Goal: Task Accomplishment & Management: Use online tool/utility

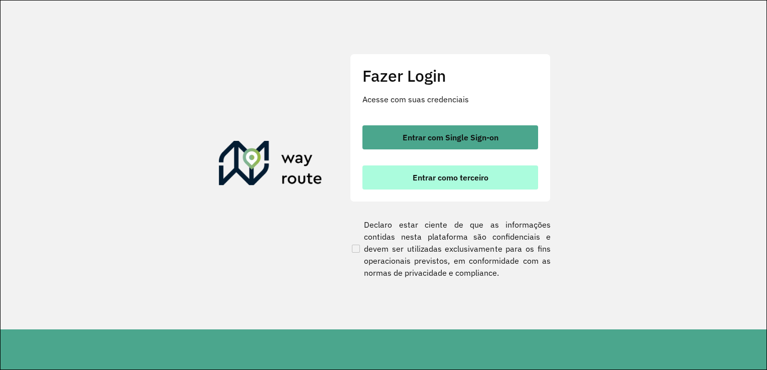
click at [444, 179] on span "Entrar como terceiro" at bounding box center [450, 178] width 76 height 8
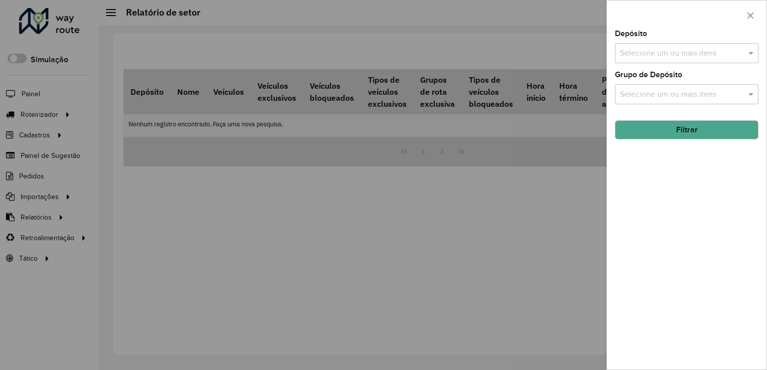
click at [749, 13] on icon "button" at bounding box center [750, 16] width 8 height 8
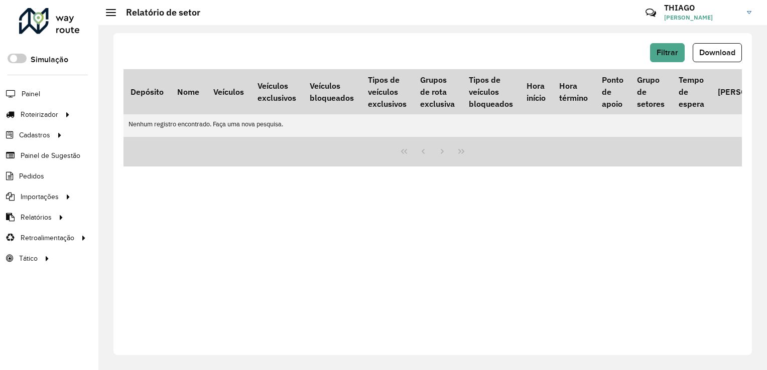
click at [602, 30] on div "Filtrar Download Depósito Nome Veículos Veículos exclusivos Veículos bloqueados…" at bounding box center [432, 197] width 668 height 345
click at [744, 12] on link "[PERSON_NAME]" at bounding box center [711, 12] width 95 height 26
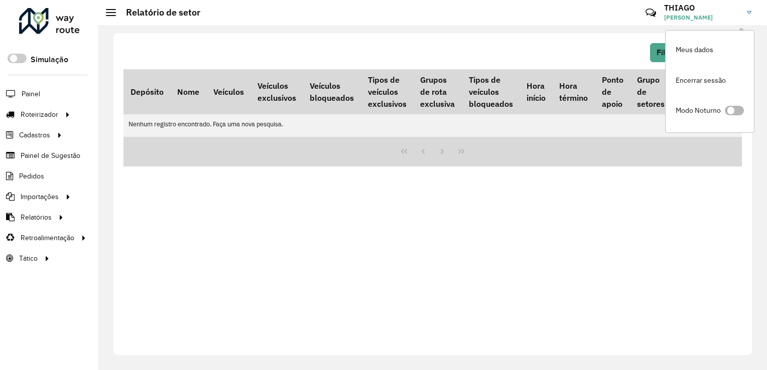
click at [730, 111] on span at bounding box center [733, 111] width 19 height 10
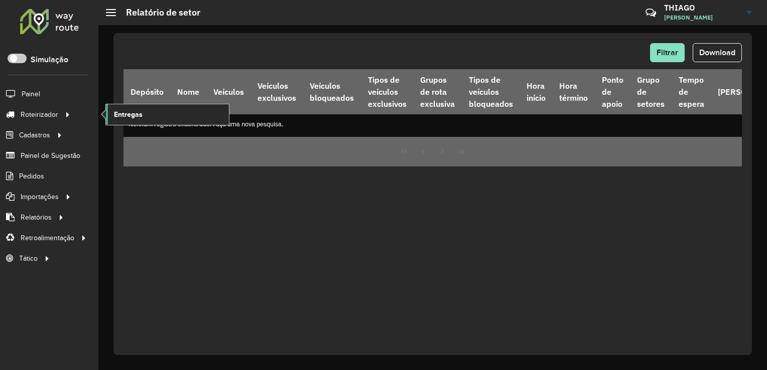
click at [129, 122] on link "Entregas" at bounding box center [167, 114] width 123 height 20
click at [49, 153] on span "Painel de Sugestão" at bounding box center [52, 156] width 63 height 11
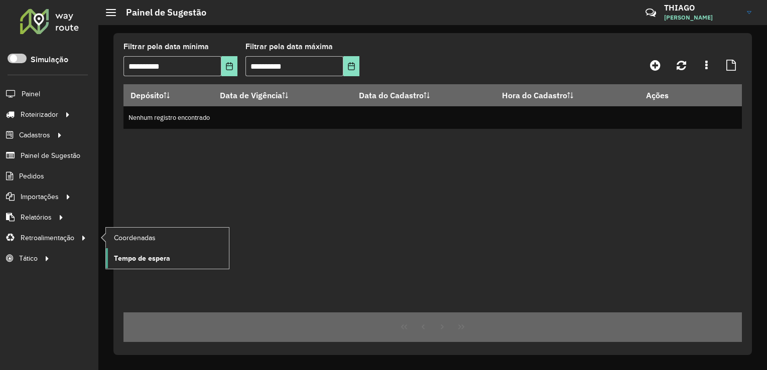
click at [127, 253] on span "Tempo de espera" at bounding box center [142, 258] width 56 height 11
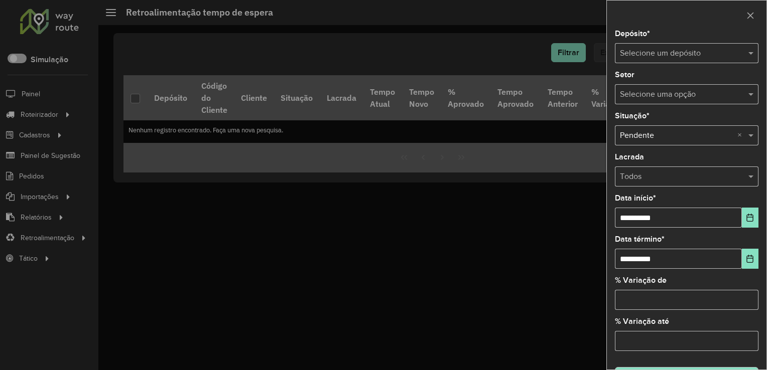
click at [676, 57] on input "text" at bounding box center [676, 54] width 113 height 12
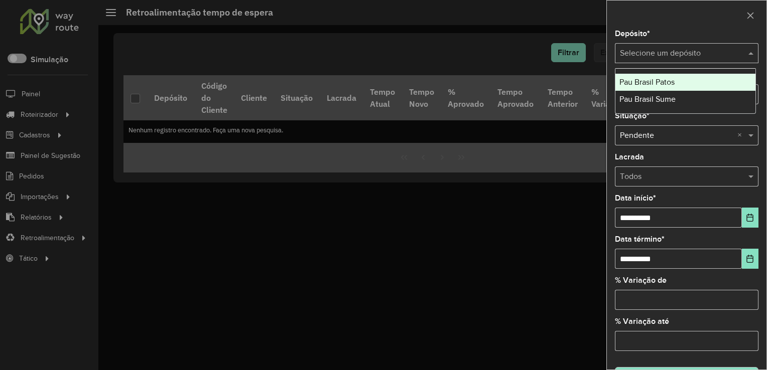
click at [670, 85] on span "Pau Brasil Patos" at bounding box center [646, 82] width 55 height 9
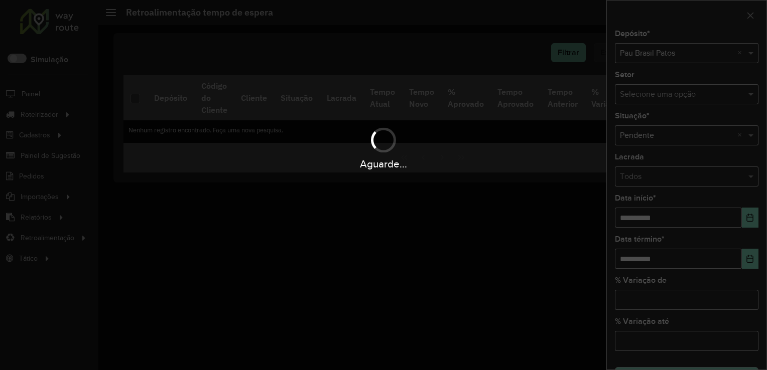
click at [672, 91] on div "Aguarde..." at bounding box center [383, 185] width 767 height 370
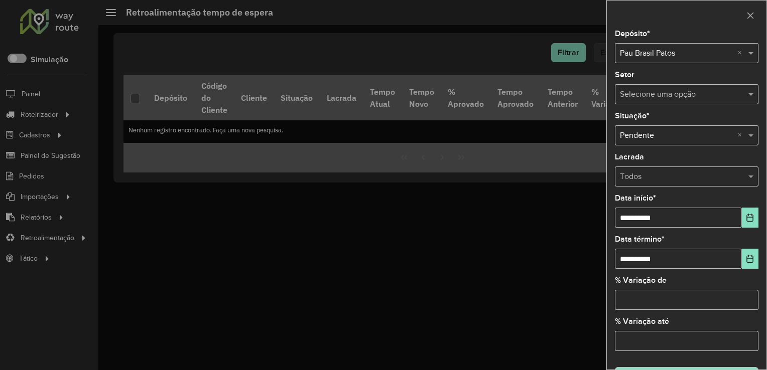
click at [681, 93] on input "text" at bounding box center [676, 95] width 113 height 12
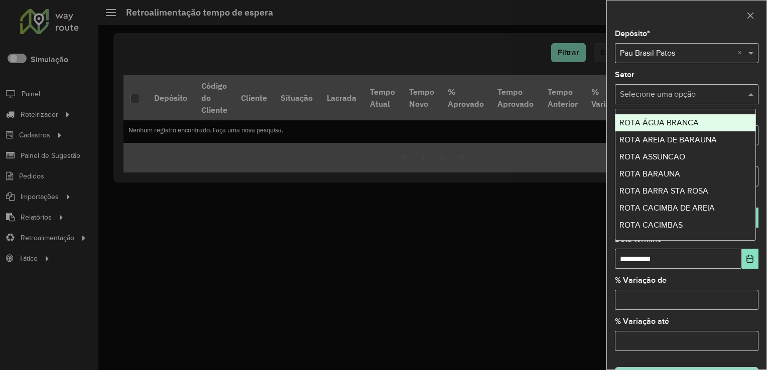
click at [680, 101] on div "Selecione uma opção" at bounding box center [686, 94] width 143 height 20
click at [682, 97] on input "text" at bounding box center [676, 95] width 113 height 12
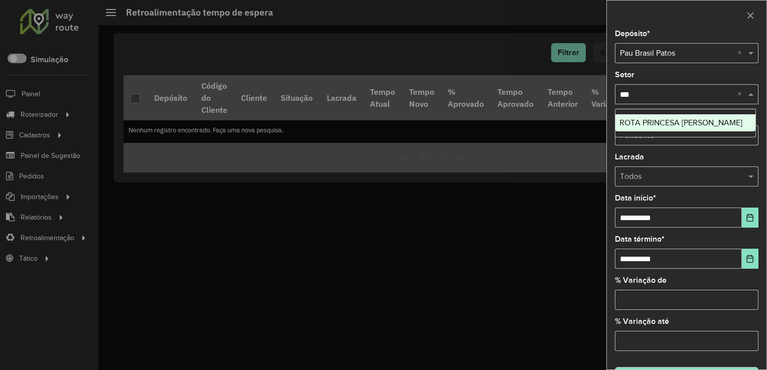
type input "****"
click at [642, 117] on div "ROTA PRINCESA [PERSON_NAME]" at bounding box center [685, 122] width 140 height 17
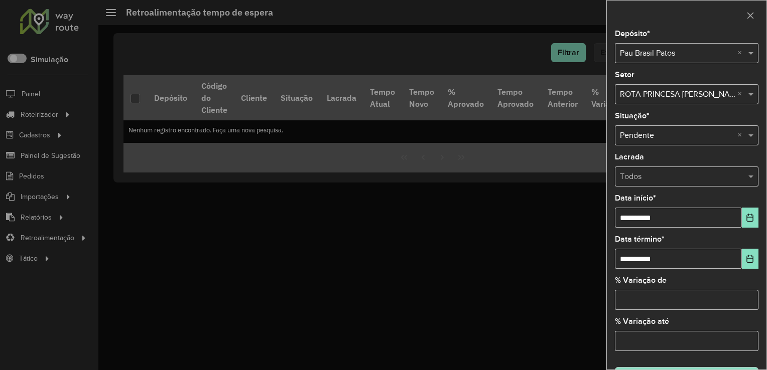
click at [678, 141] on div "Selecione uma opção × Pendente ×" at bounding box center [686, 135] width 143 height 20
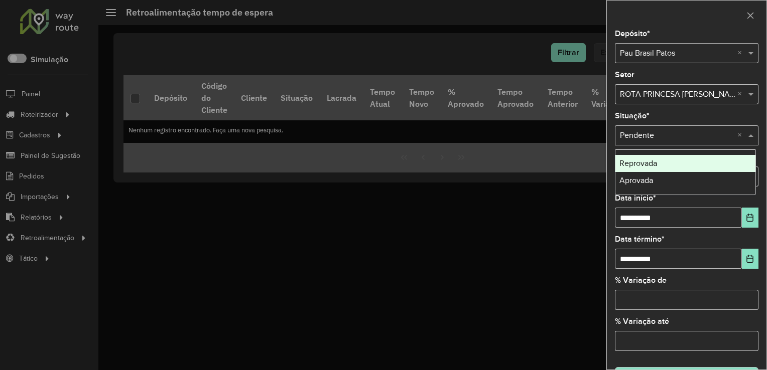
click at [670, 138] on input "text" at bounding box center [676, 136] width 113 height 12
click at [657, 158] on div "Reprovada" at bounding box center [685, 163] width 140 height 17
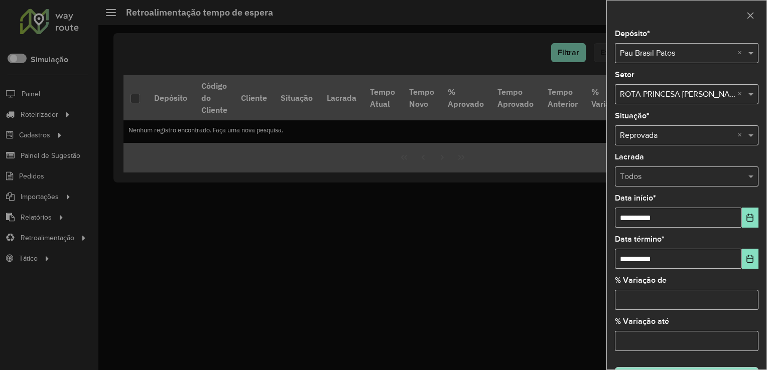
click at [665, 137] on input "text" at bounding box center [676, 136] width 113 height 12
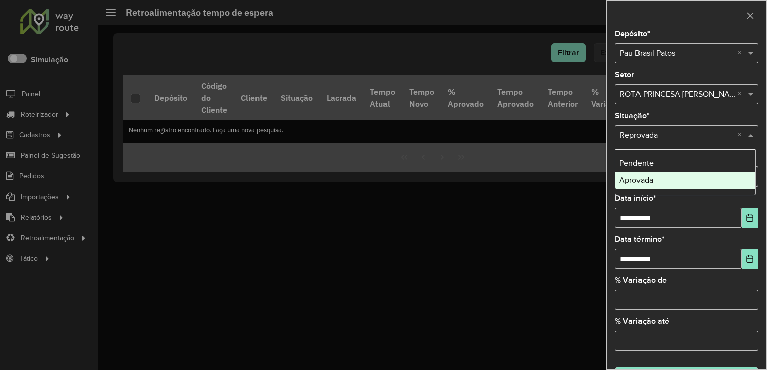
click at [660, 181] on div "Aprovada" at bounding box center [685, 180] width 140 height 17
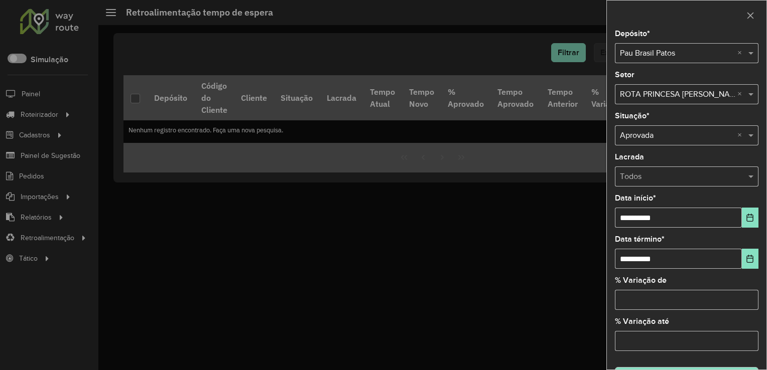
click at [667, 173] on input "text" at bounding box center [676, 177] width 113 height 12
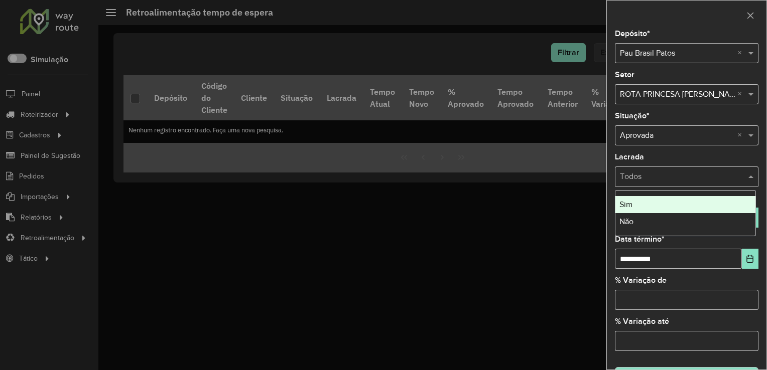
click at [663, 176] on input "text" at bounding box center [676, 177] width 113 height 12
click at [655, 167] on div "Todos" at bounding box center [686, 177] width 143 height 20
click at [720, 181] on input "text" at bounding box center [676, 177] width 113 height 12
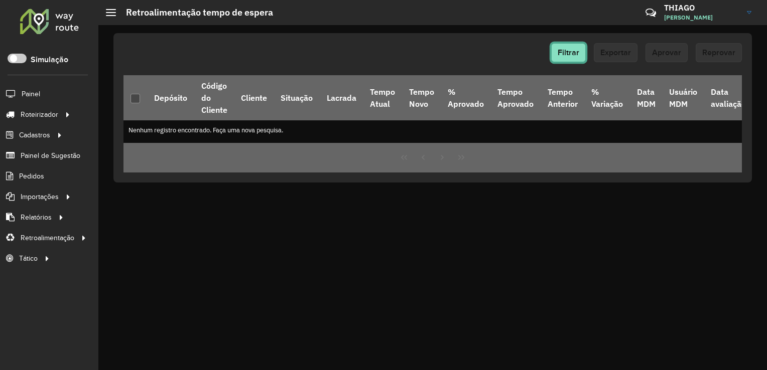
click at [568, 55] on span "Filtrar" at bounding box center [568, 52] width 22 height 9
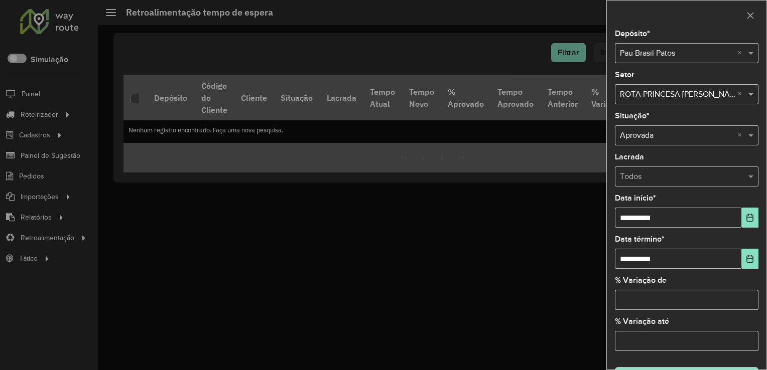
click at [672, 165] on div "Lacrada Todos" at bounding box center [686, 170] width 143 height 33
click at [669, 141] on div "Selecione uma opção × Aprovada ×" at bounding box center [686, 135] width 143 height 20
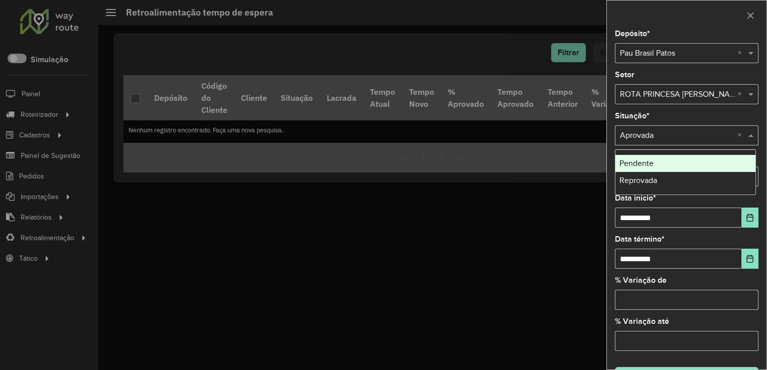
click at [667, 137] on input "text" at bounding box center [676, 136] width 113 height 12
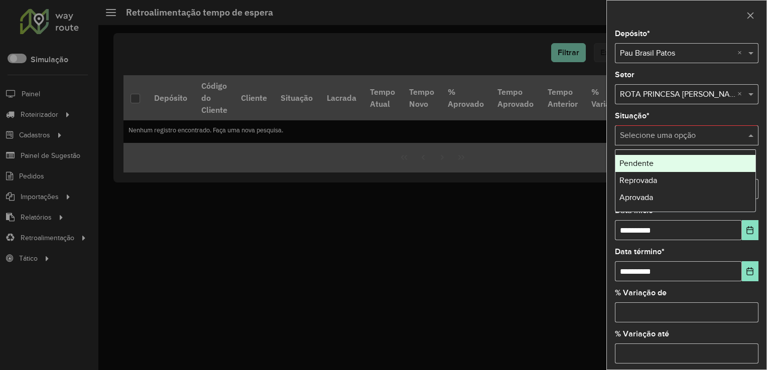
click at [742, 137] on div at bounding box center [686, 135] width 143 height 13
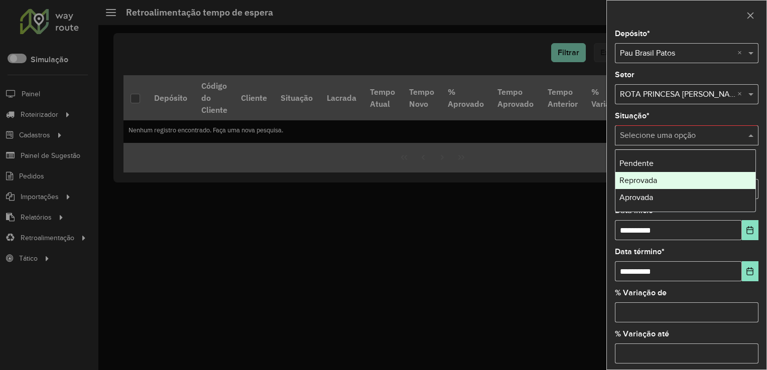
click at [656, 192] on div "Aprovada" at bounding box center [685, 197] width 140 height 17
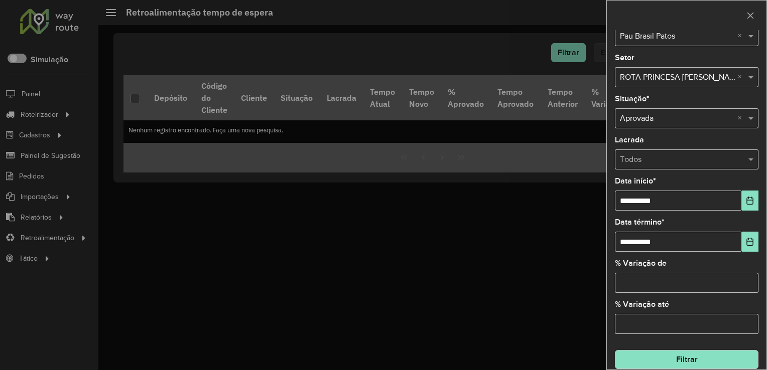
scroll to position [26, 0]
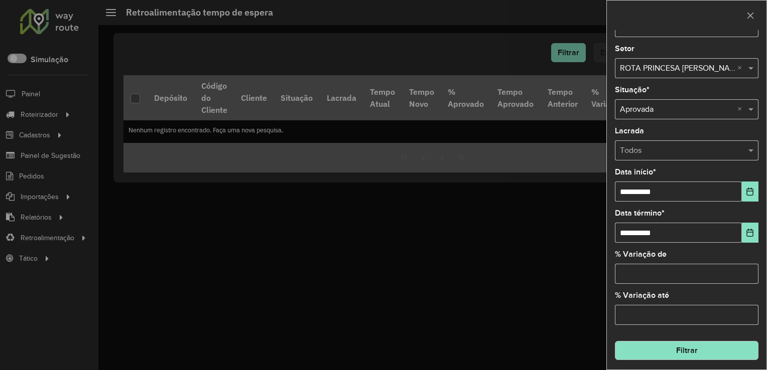
click at [757, 190] on div "**********" at bounding box center [687, 200] width 160 height 340
click at [751, 190] on button "Choose Date" at bounding box center [749, 192] width 17 height 20
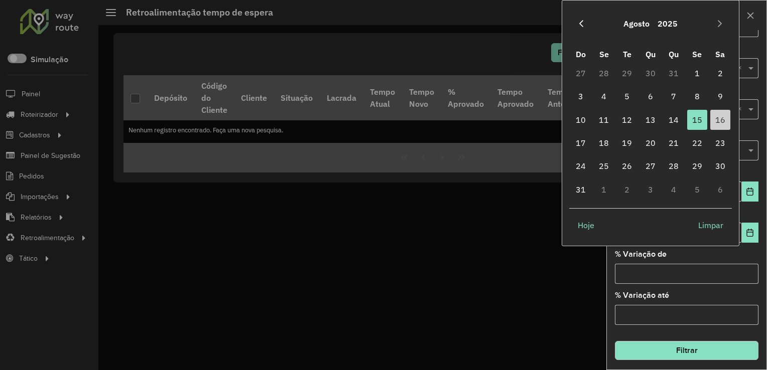
click at [582, 27] on icon "Previous Month" at bounding box center [581, 24] width 8 height 8
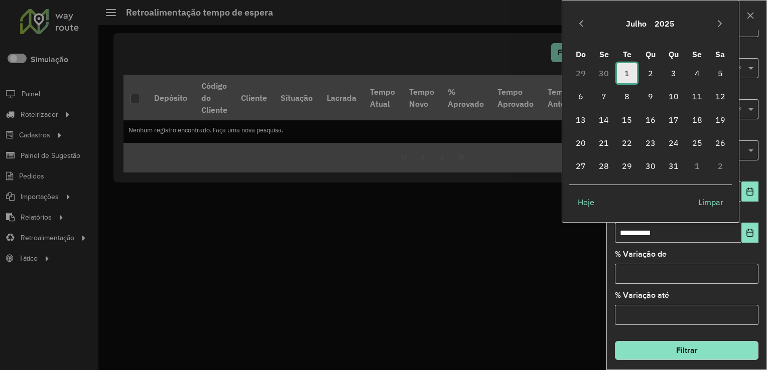
click at [627, 71] on span "1" at bounding box center [627, 73] width 20 height 20
type input "**********"
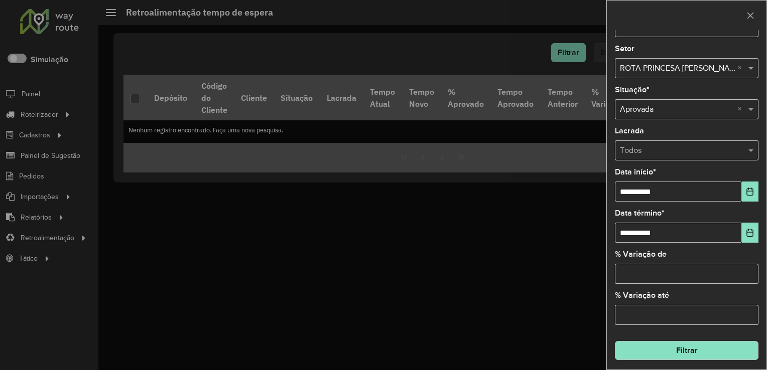
click at [706, 343] on button "Filtrar" at bounding box center [686, 350] width 143 height 19
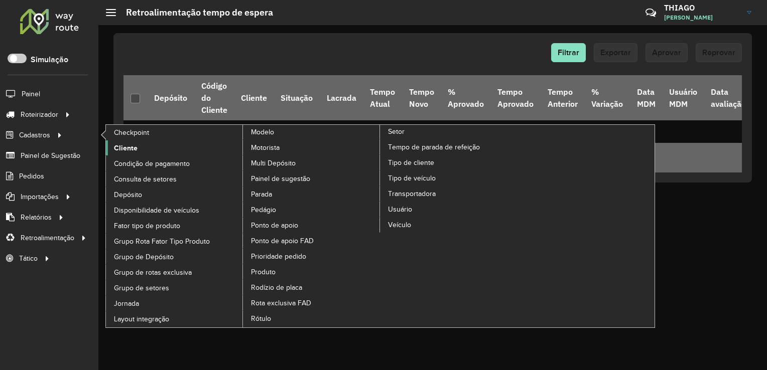
click at [143, 148] on link "Cliente" at bounding box center [174, 147] width 137 height 15
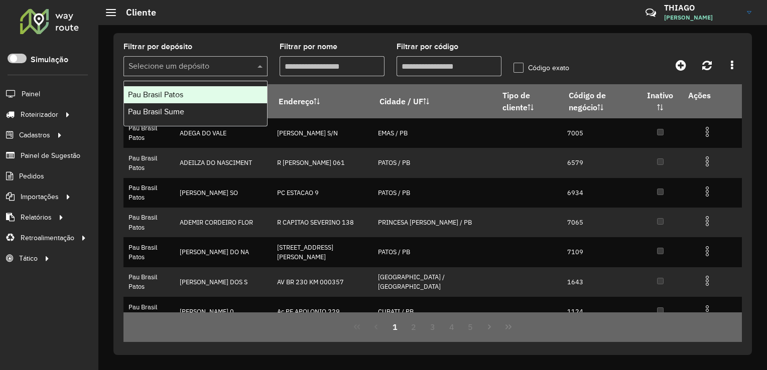
click at [226, 64] on input "text" at bounding box center [185, 67] width 114 height 12
click at [319, 64] on input "Filtrar por nome" at bounding box center [331, 66] width 105 height 20
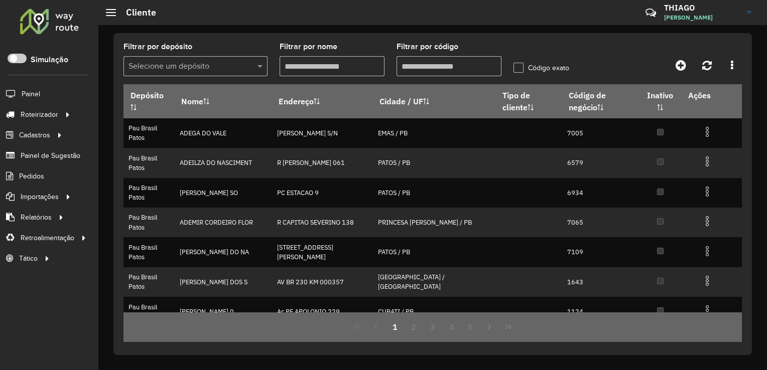
click at [423, 69] on input "Filtrar por código" at bounding box center [448, 66] width 105 height 20
click at [518, 64] on label "Código exato" at bounding box center [541, 68] width 56 height 11
click at [440, 65] on input "Filtrar por código" at bounding box center [448, 66] width 105 height 20
type input "*****"
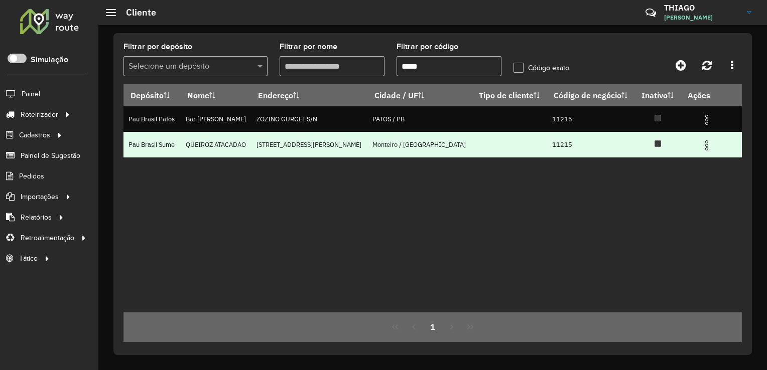
click at [714, 141] on td at bounding box center [711, 144] width 60 height 25
click at [706, 143] on img at bounding box center [706, 145] width 12 height 12
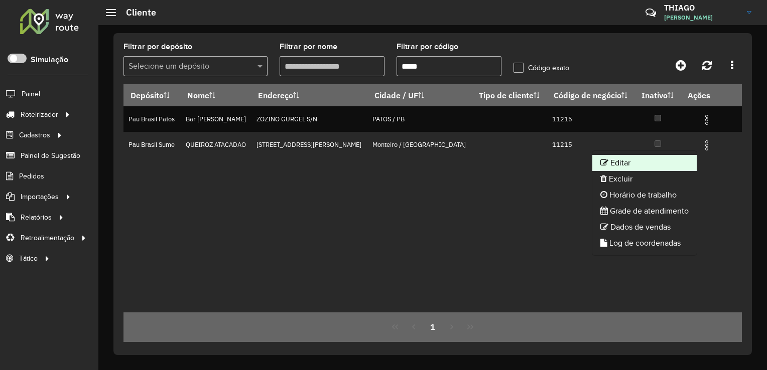
click at [653, 163] on li "Editar" at bounding box center [644, 163] width 104 height 16
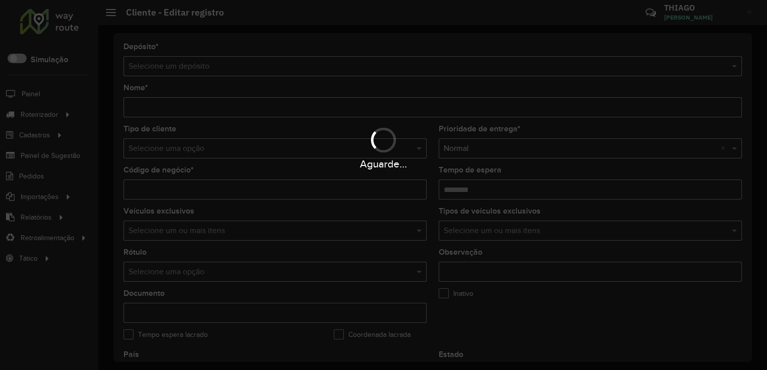
type input "**********"
type input "*****"
type input "********"
type input "**********"
type input "********"
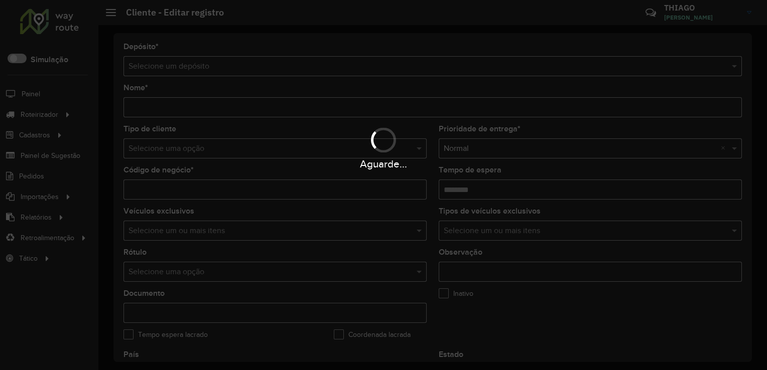
type input "*********"
type input "**********"
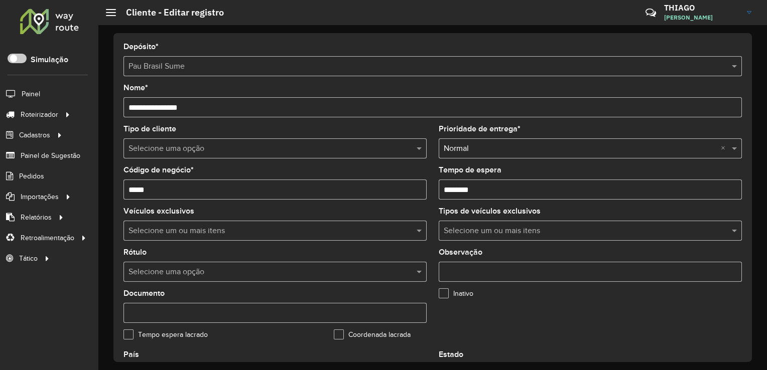
click at [475, 191] on input "Tempo de espera" at bounding box center [589, 190] width 303 height 20
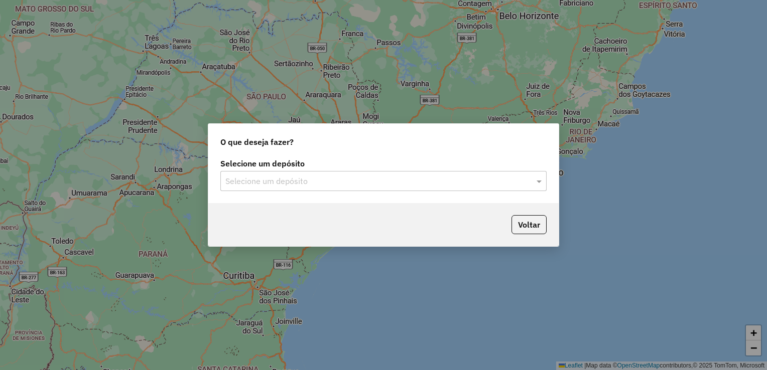
click at [384, 186] on input "text" at bounding box center [373, 182] width 296 height 12
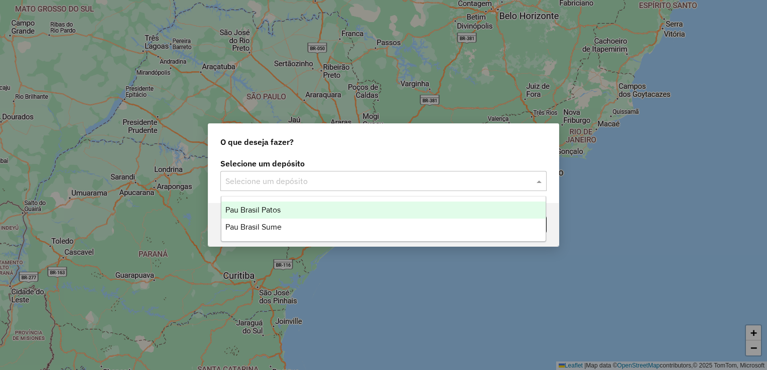
click at [307, 216] on div "Pau Brasil Patos" at bounding box center [383, 210] width 325 height 17
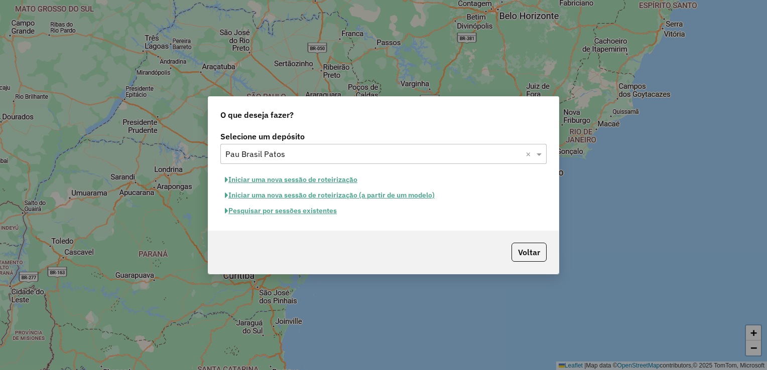
click at [325, 214] on button "Pesquisar por sessões existentes" at bounding box center [280, 211] width 121 height 16
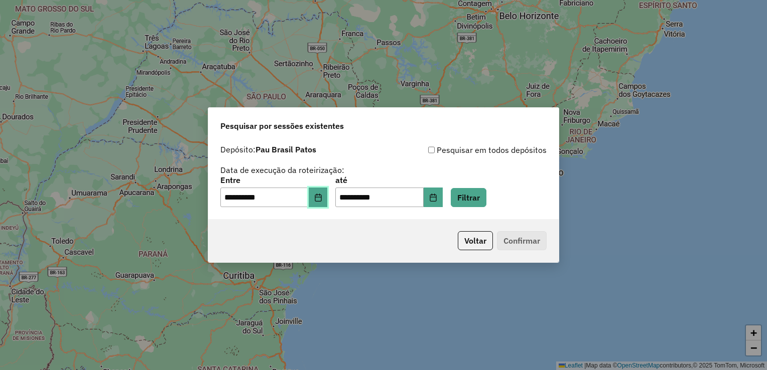
click at [322, 199] on icon "Choose Date" at bounding box center [318, 198] width 8 height 8
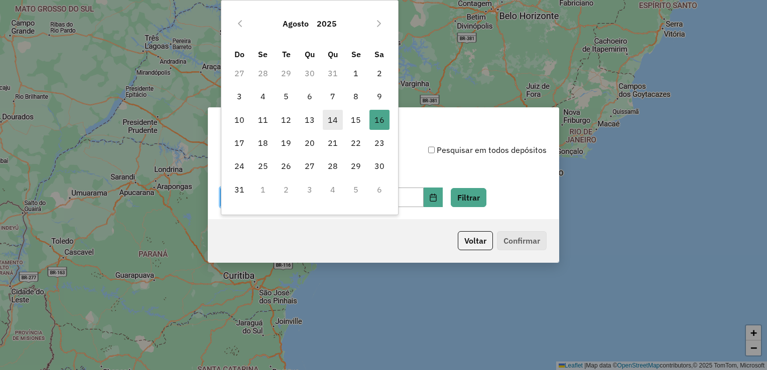
click at [337, 122] on span "14" at bounding box center [333, 120] width 20 height 20
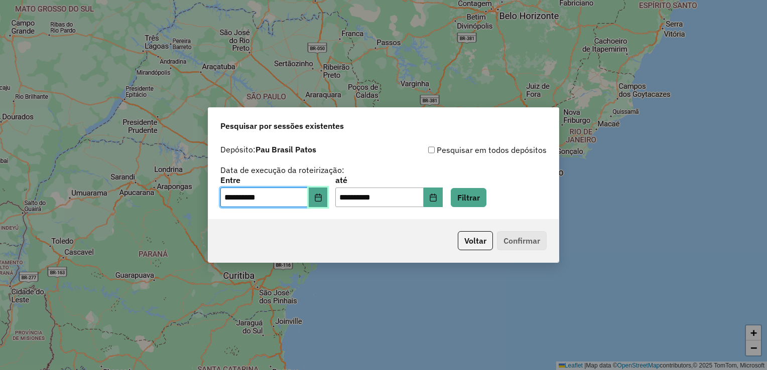
click at [328, 199] on button "Choose Date" at bounding box center [318, 198] width 19 height 20
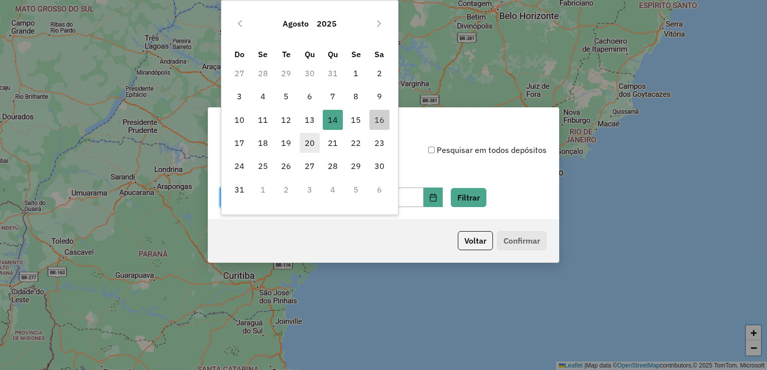
drag, startPoint x: 270, startPoint y: 121, endPoint x: 301, endPoint y: 147, distance: 40.5
click at [270, 122] on span "11" at bounding box center [263, 120] width 20 height 20
type input "**********"
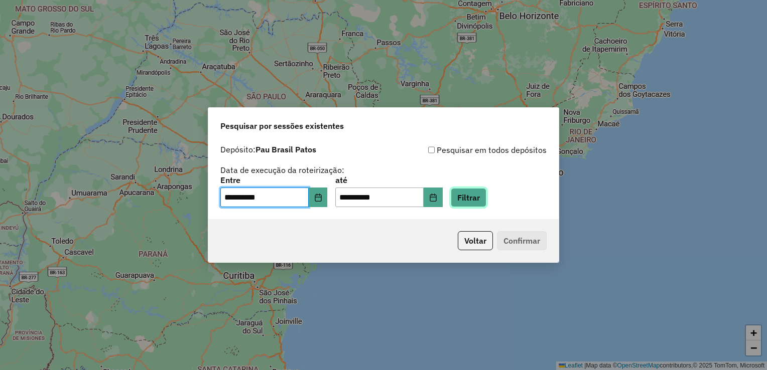
click at [476, 199] on button "Filtrar" at bounding box center [469, 197] width 36 height 19
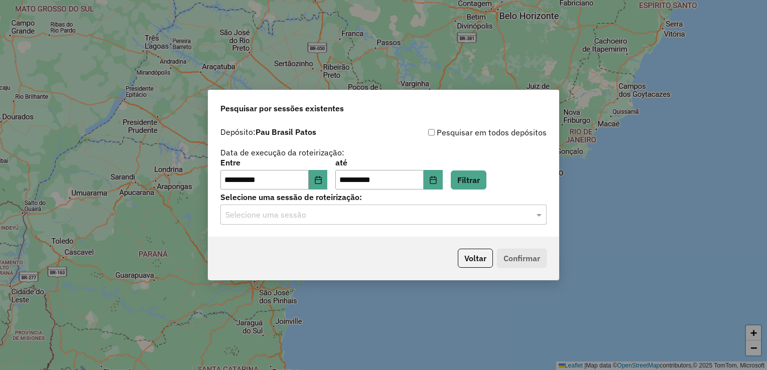
click at [364, 211] on input "text" at bounding box center [373, 215] width 296 height 12
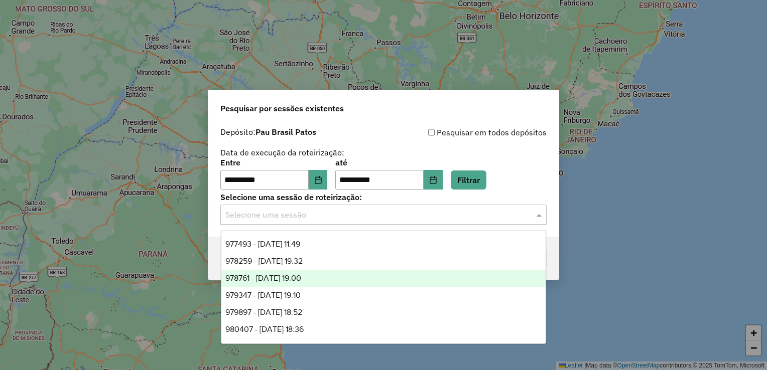
click at [301, 280] on span "978761 - 13/08/2025 19:00" at bounding box center [263, 278] width 76 height 9
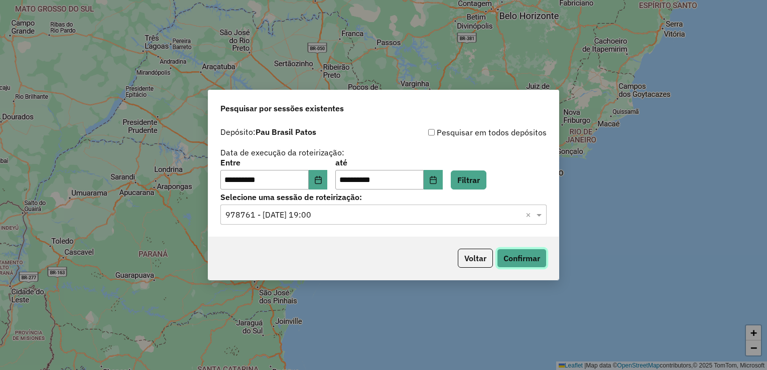
click at [526, 255] on button "Confirmar" at bounding box center [522, 258] width 50 height 19
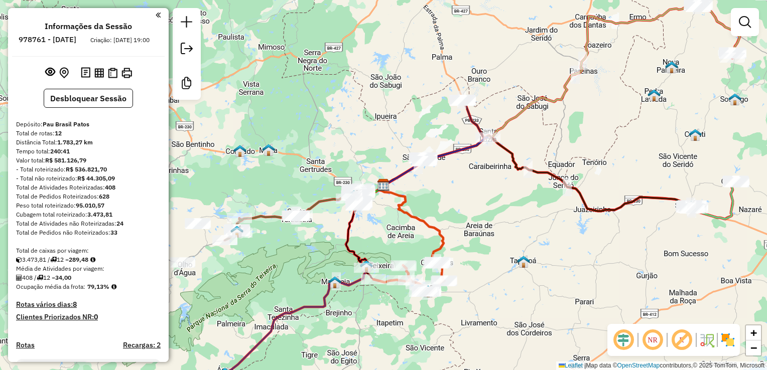
drag, startPoint x: 514, startPoint y: 271, endPoint x: 502, endPoint y: 228, distance: 44.9
click at [502, 228] on div "Janela de atendimento Grade de atendimento Capacidade Transportadoras Veículos …" at bounding box center [383, 185] width 767 height 370
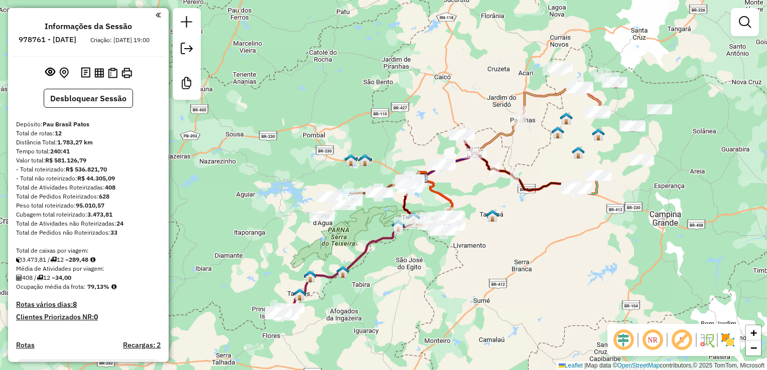
drag, startPoint x: 660, startPoint y: 208, endPoint x: 593, endPoint y: 208, distance: 66.7
click at [590, 215] on div "Janela de atendimento Grade de atendimento Capacidade Transportadoras Veículos …" at bounding box center [383, 185] width 767 height 370
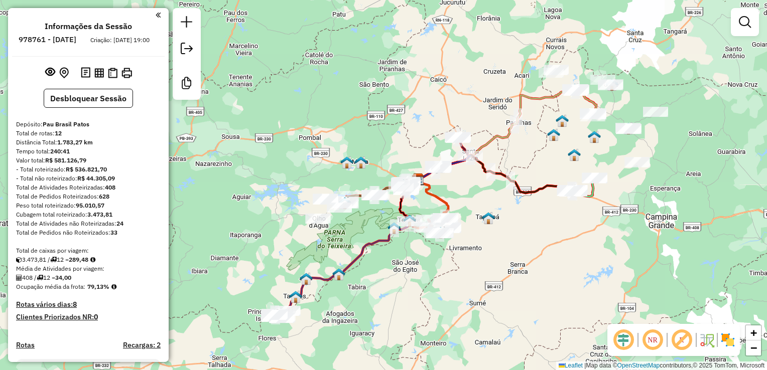
drag, startPoint x: 491, startPoint y: 214, endPoint x: 508, endPoint y: 224, distance: 19.8
click at [495, 224] on img at bounding box center [488, 218] width 13 height 13
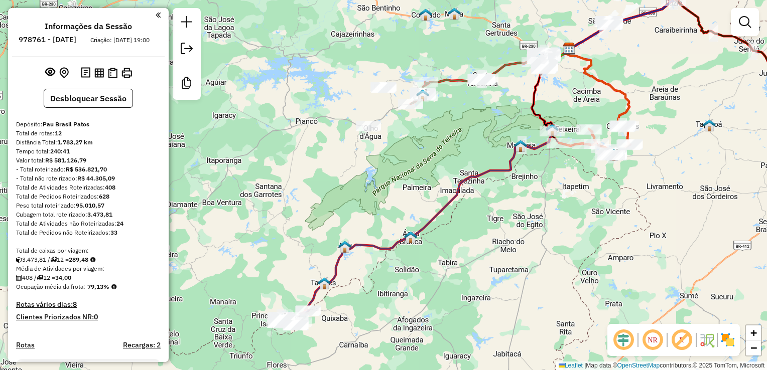
click at [336, 274] on icon at bounding box center [424, 186] width 289 height 274
select select "**********"
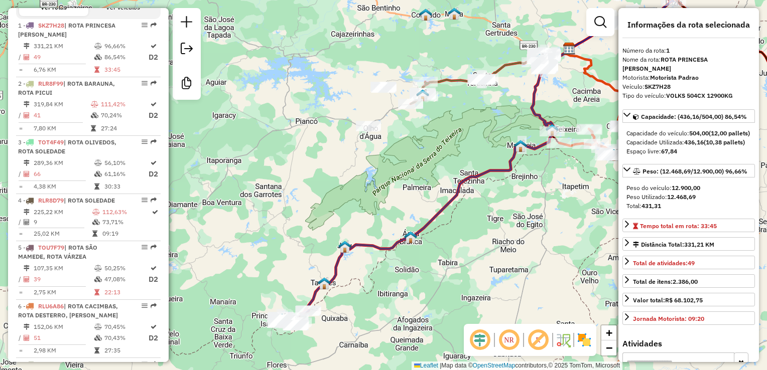
scroll to position [383, 0]
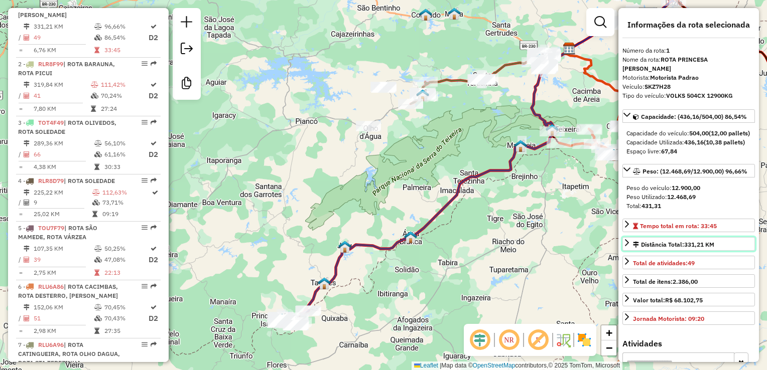
click at [700, 248] on span "331,21 KM" at bounding box center [699, 245] width 30 height 8
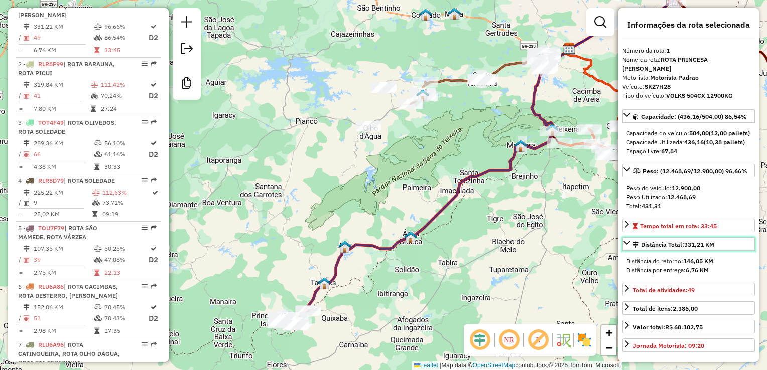
click at [692, 248] on span "331,21 KM" at bounding box center [699, 245] width 30 height 8
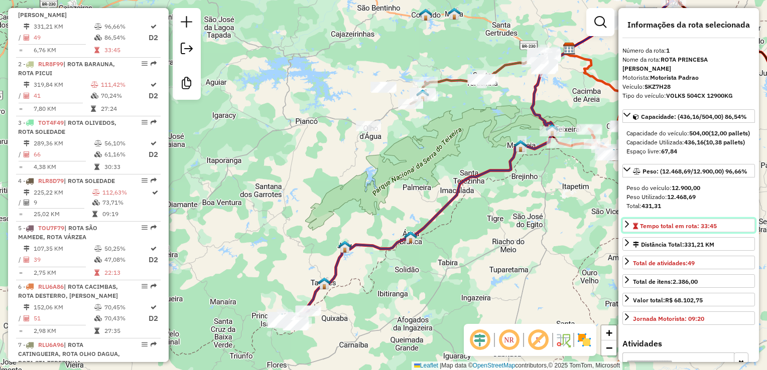
click at [630, 228] on icon at bounding box center [627, 224] width 8 height 8
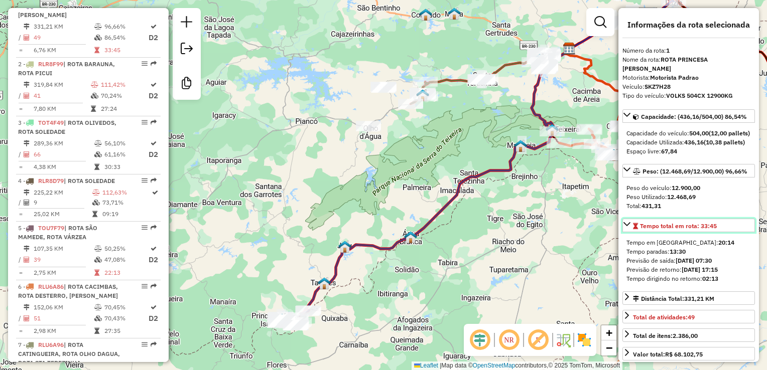
click at [630, 228] on icon at bounding box center [627, 224] width 8 height 8
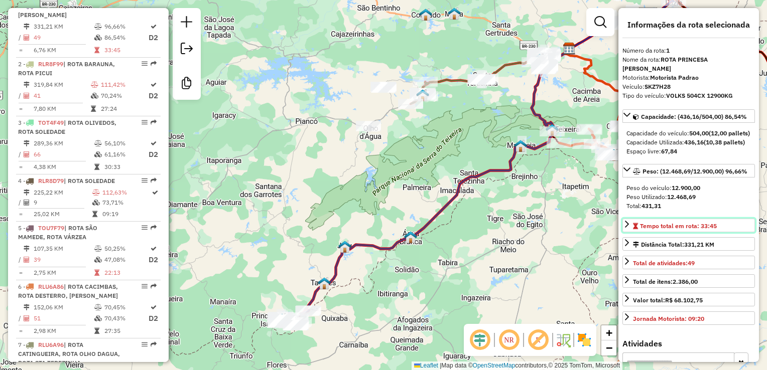
click at [630, 228] on icon at bounding box center [627, 224] width 8 height 8
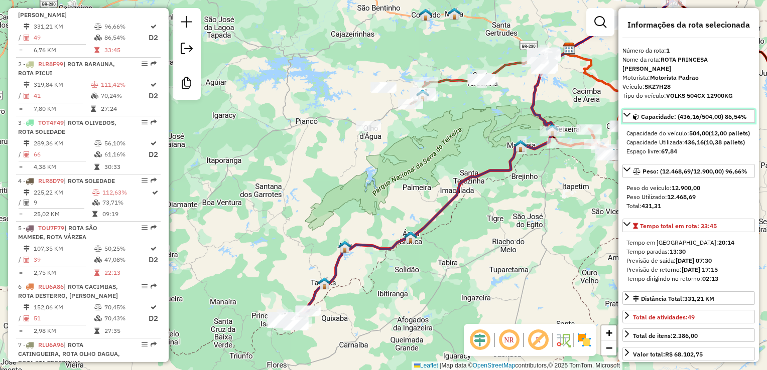
click at [624, 113] on icon at bounding box center [626, 115] width 7 height 4
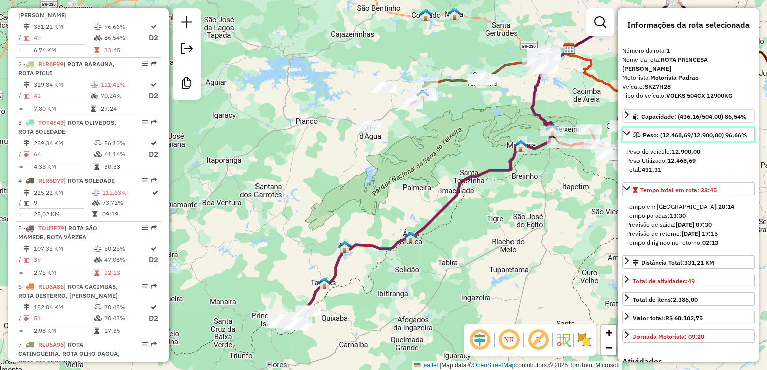
click at [626, 128] on link "Peso: (12.468,69/12.900,00) 96,66%" at bounding box center [688, 135] width 132 height 14
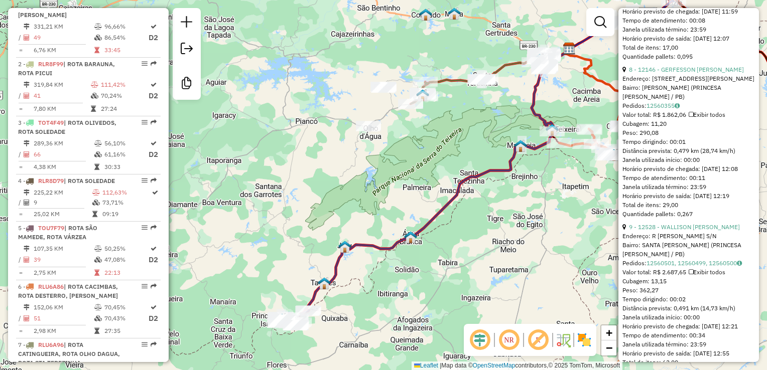
scroll to position [1605, 0]
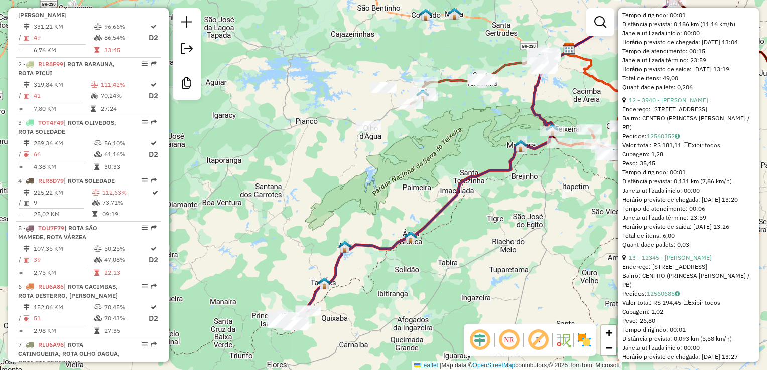
drag, startPoint x: 706, startPoint y: 191, endPoint x: 698, endPoint y: 94, distance: 97.7
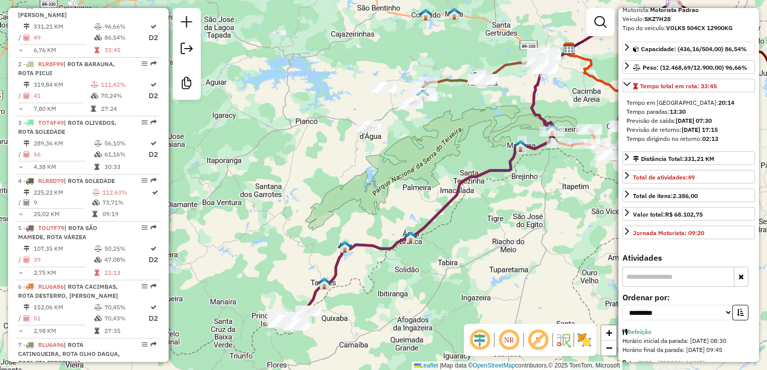
scroll to position [0, 0]
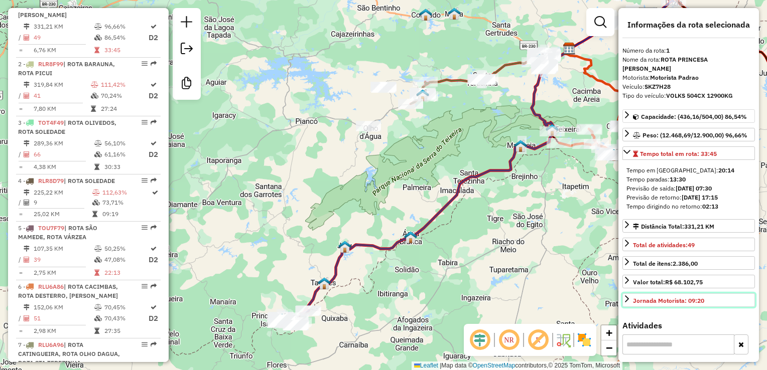
click at [633, 296] on div "Jornada Motorista: 09:20" at bounding box center [668, 300] width 71 height 9
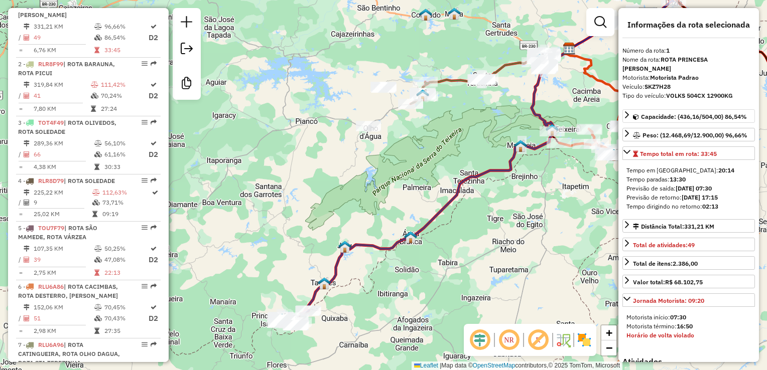
drag, startPoint x: 695, startPoint y: 319, endPoint x: 677, endPoint y: 311, distance: 19.1
click at [678, 311] on div "Motorista início: 07:30 Motorista término: 16:50 Horário de volta violado" at bounding box center [688, 326] width 132 height 35
drag, startPoint x: 677, startPoint y: 311, endPoint x: 630, endPoint y: 292, distance: 51.3
click at [630, 295] on icon at bounding box center [627, 299] width 8 height 8
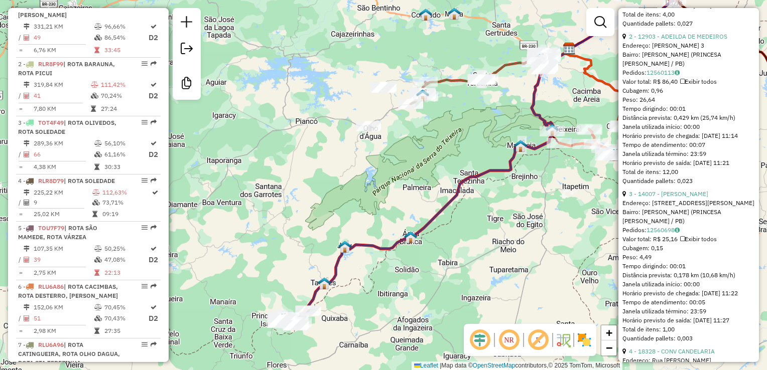
scroll to position [351, 0]
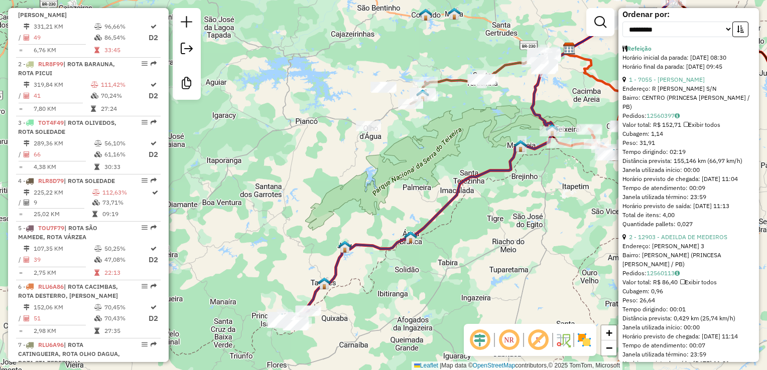
click at [438, 210] on icon at bounding box center [424, 186] width 289 height 274
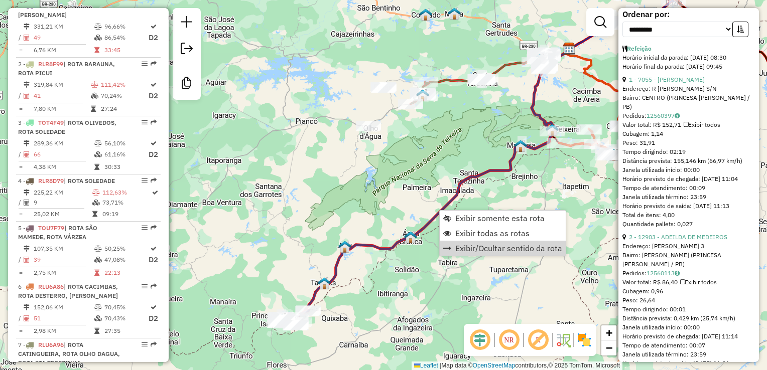
click at [480, 280] on div "Janela de atendimento Grade de atendimento Capacidade Transportadoras Veículos …" at bounding box center [383, 185] width 767 height 370
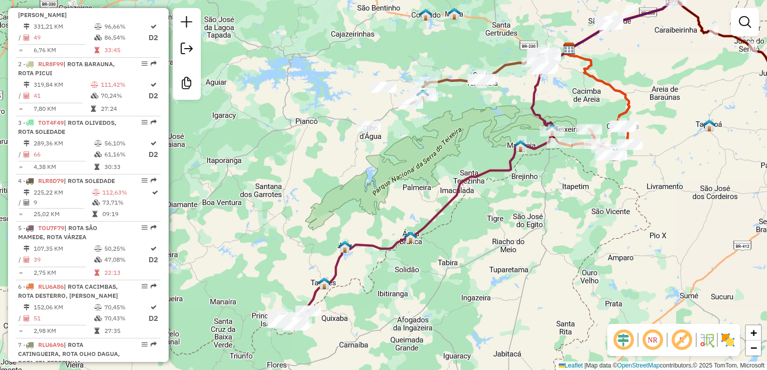
click at [439, 215] on icon at bounding box center [424, 186] width 289 height 274
select select "**********"
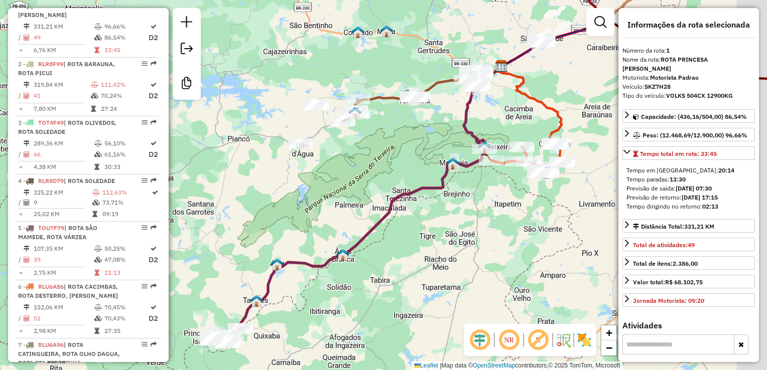
drag, startPoint x: 474, startPoint y: 206, endPoint x: 452, endPoint y: 210, distance: 22.4
click at [452, 210] on div "Janela de atendimento Grade de atendimento Capacidade Transportadoras Veículos …" at bounding box center [383, 185] width 767 height 370
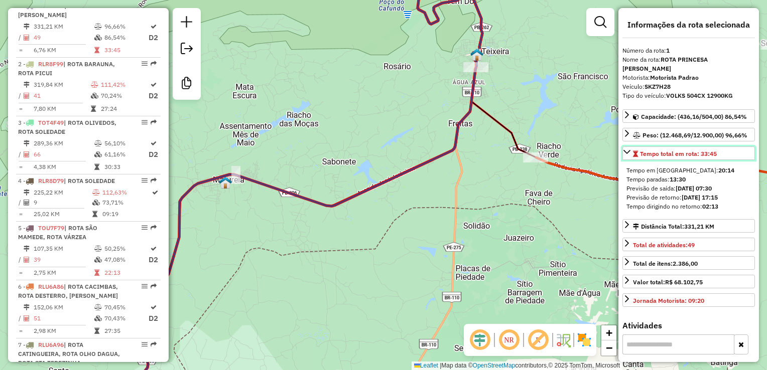
click at [626, 148] on icon at bounding box center [627, 152] width 8 height 8
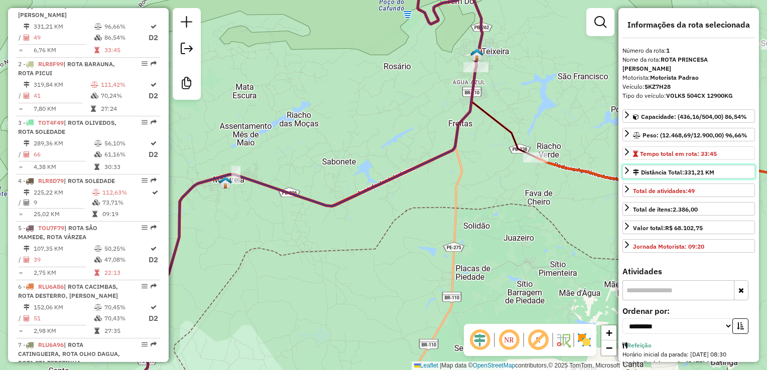
click at [630, 167] on icon at bounding box center [627, 171] width 8 height 8
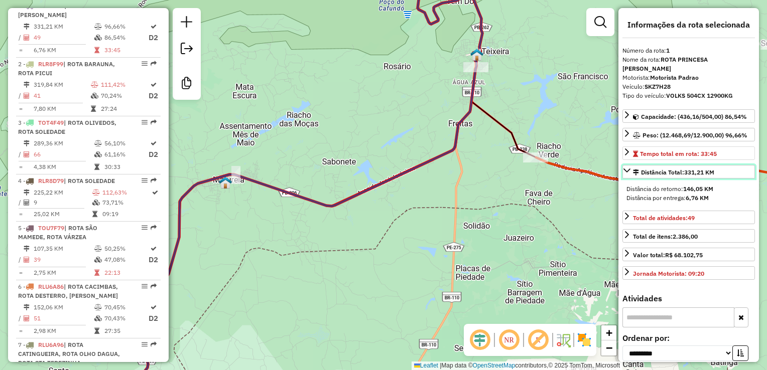
click at [628, 167] on icon at bounding box center [627, 171] width 8 height 8
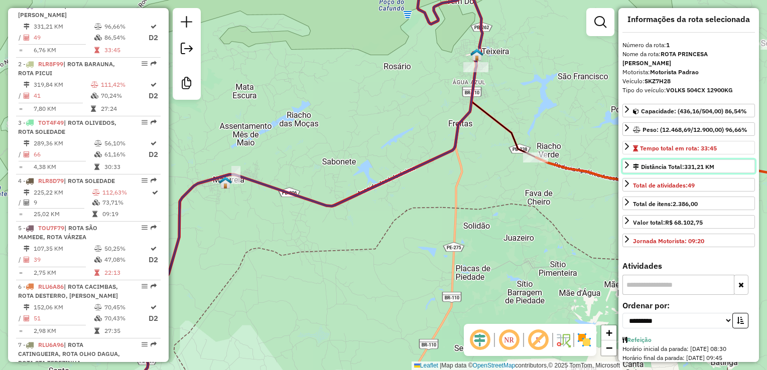
scroll to position [0, 0]
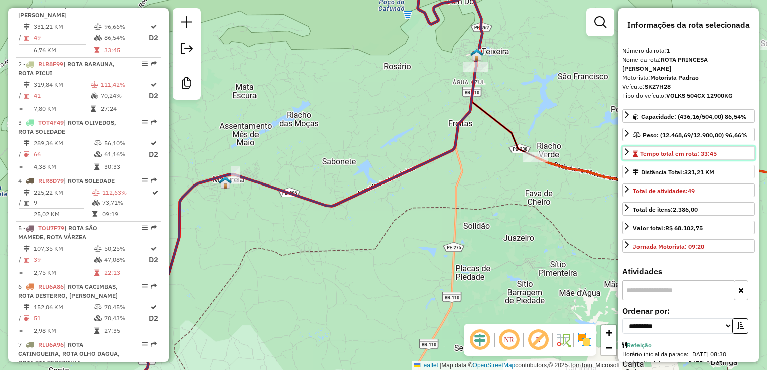
click at [705, 150] on span "Tempo total em rota: 33:45" at bounding box center [678, 154] width 77 height 8
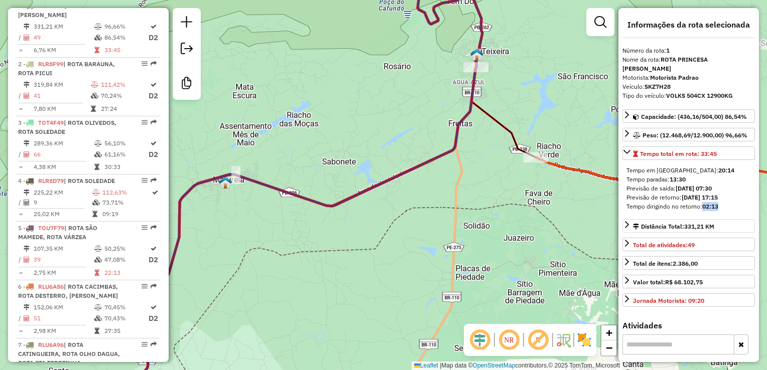
drag, startPoint x: 722, startPoint y: 198, endPoint x: 704, endPoint y: 196, distance: 18.6
click at [704, 202] on div "Tempo dirigindo no retorno: 02:13" at bounding box center [688, 206] width 124 height 9
drag, startPoint x: 704, startPoint y: 196, endPoint x: 724, endPoint y: 196, distance: 20.1
click at [724, 202] on div "Tempo dirigindo no retorno: 02:13" at bounding box center [688, 206] width 124 height 9
click at [721, 202] on div "Tempo dirigindo no retorno: 02:13" at bounding box center [688, 206] width 124 height 9
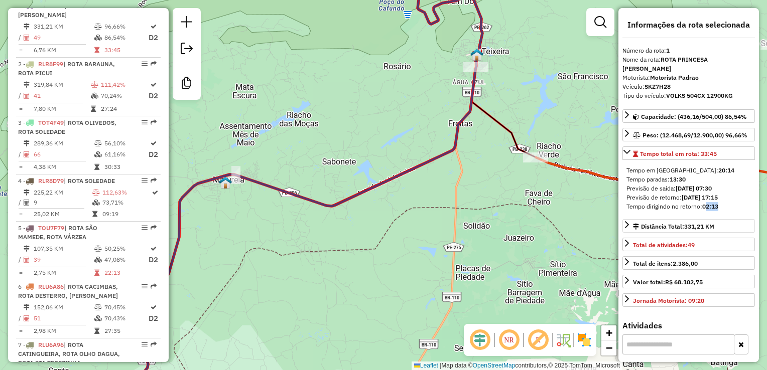
drag, startPoint x: 725, startPoint y: 196, endPoint x: 705, endPoint y: 195, distance: 20.6
click at [705, 202] on div "Tempo dirigindo no retorno: 02:13" at bounding box center [688, 206] width 124 height 9
click at [702, 203] on strong "02:13" at bounding box center [710, 207] width 16 height 8
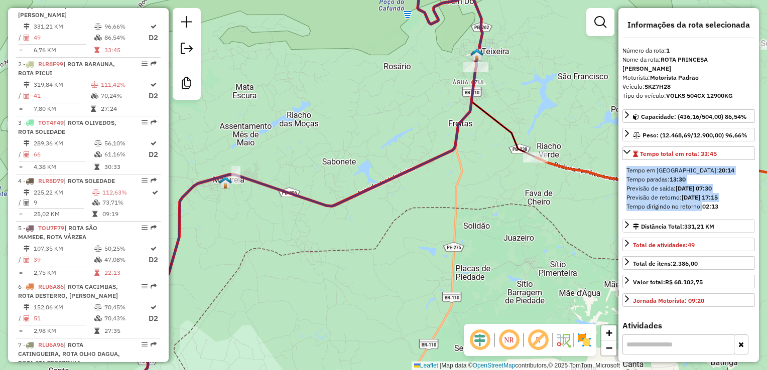
drag, startPoint x: 702, startPoint y: 195, endPoint x: 718, endPoint y: 196, distance: 16.1
click at [718, 203] on strong "02:13" at bounding box center [710, 207] width 16 height 8
click at [721, 202] on div "Tempo dirigindo no retorno: 02:13" at bounding box center [688, 206] width 124 height 9
click at [720, 202] on div "Tempo dirigindo no retorno: 02:13" at bounding box center [688, 206] width 124 height 9
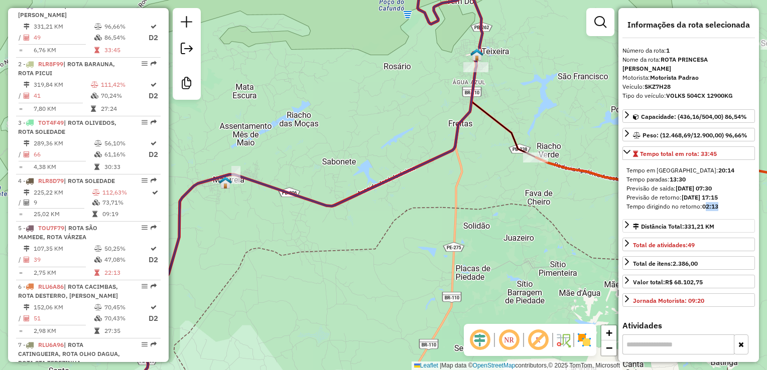
drag, startPoint x: 722, startPoint y: 198, endPoint x: 707, endPoint y: 198, distance: 14.5
click at [707, 202] on div "Tempo dirigindo no retorno: 02:13" at bounding box center [688, 206] width 124 height 9
drag, startPoint x: 707, startPoint y: 198, endPoint x: 684, endPoint y: 191, distance: 24.8
click at [684, 194] on strong "14/08/2025 17:15" at bounding box center [699, 198] width 36 height 8
drag, startPoint x: 684, startPoint y: 191, endPoint x: 729, endPoint y: 197, distance: 46.0
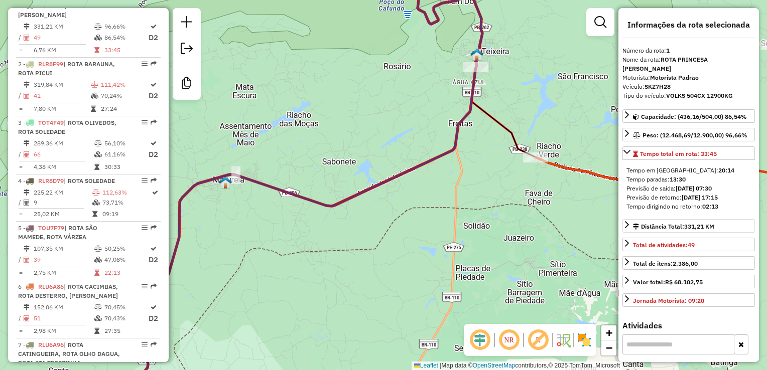
click at [729, 202] on div "Tempo dirigindo no retorno: 02:13" at bounding box center [688, 206] width 124 height 9
drag, startPoint x: 700, startPoint y: 280, endPoint x: 698, endPoint y: 25, distance: 254.9
drag, startPoint x: 698, startPoint y: 25, endPoint x: 721, endPoint y: 324, distance: 299.4
drag, startPoint x: 722, startPoint y: 196, endPoint x: 705, endPoint y: 197, distance: 17.1
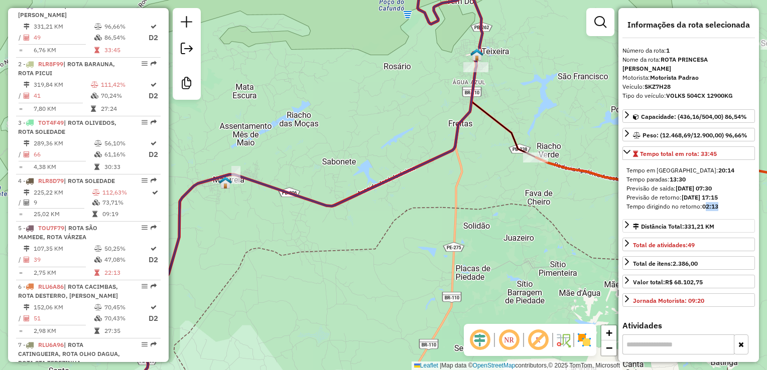
click at [705, 202] on div "Tempo dirigindo no retorno: 02:13" at bounding box center [688, 206] width 124 height 9
click at [718, 203] on strong "02:13" at bounding box center [710, 207] width 16 height 8
drag, startPoint x: 730, startPoint y: 196, endPoint x: 705, endPoint y: 195, distance: 25.1
click at [705, 202] on div "Tempo dirigindo no retorno: 02:13" at bounding box center [688, 206] width 124 height 9
click at [699, 202] on div "Tempo dirigindo no retorno: 02:13" at bounding box center [688, 206] width 124 height 9
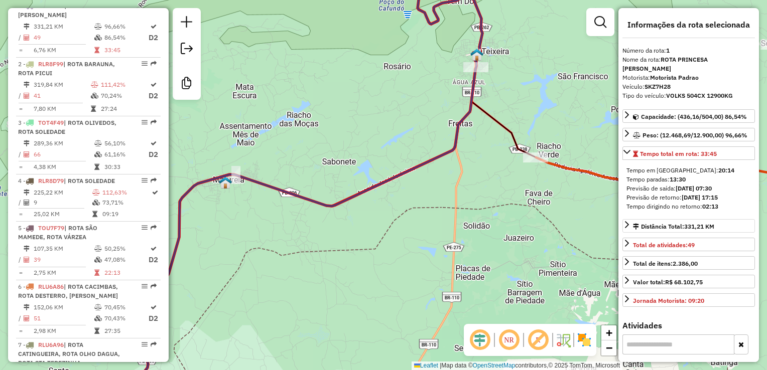
click at [724, 202] on div "Tempo dirigindo no retorno: 02:13" at bounding box center [688, 206] width 124 height 9
click at [666, 150] on span "Tempo total em rota: 33:45" at bounding box center [678, 154] width 77 height 8
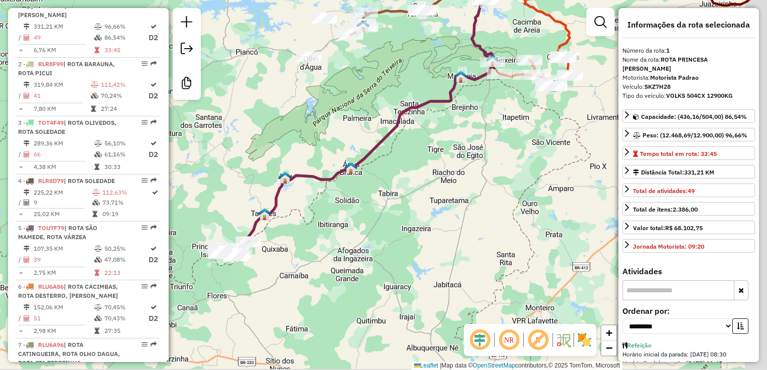
drag, startPoint x: 514, startPoint y: 191, endPoint x: 468, endPoint y: 146, distance: 64.2
click at [468, 146] on div "Janela de atendimento Grade de atendimento Capacidade Transportadoras Veículos …" at bounding box center [383, 185] width 767 height 370
